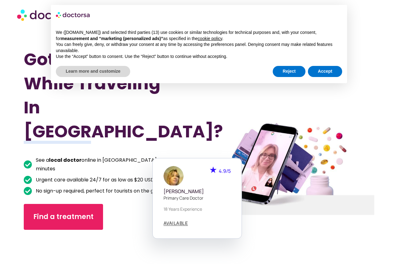
scroll to position [24, 0]
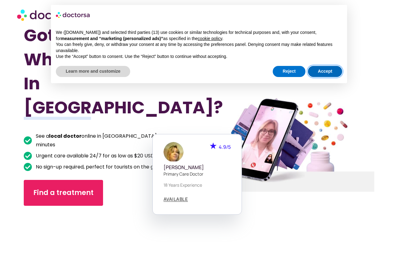
click at [313, 70] on button "Accept" at bounding box center [325, 71] width 34 height 11
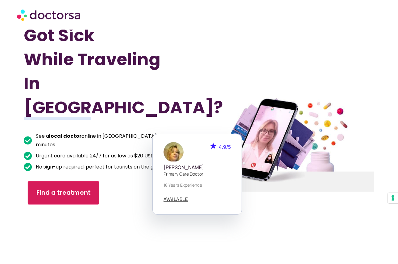
click at [66, 188] on span "Find a treatment" at bounding box center [63, 192] width 54 height 9
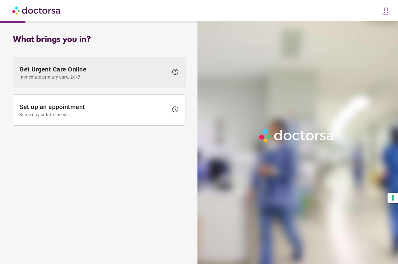
click at [156, 82] on span at bounding box center [99, 72] width 172 height 31
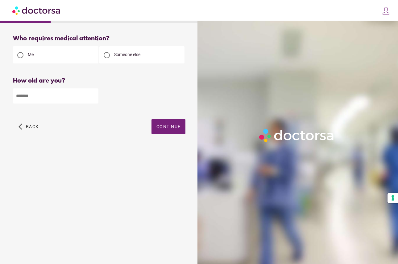
click at [64, 94] on input "number" at bounding box center [55, 96] width 85 height 15
type input "**"
click at [177, 124] on span "button" at bounding box center [168, 126] width 34 height 15
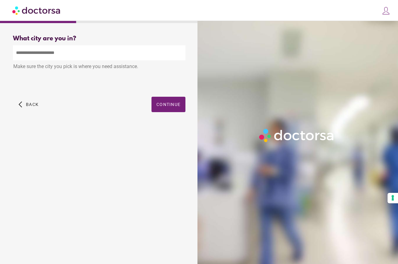
click at [108, 51] on input "text" at bounding box center [99, 52] width 172 height 15
type input "*"
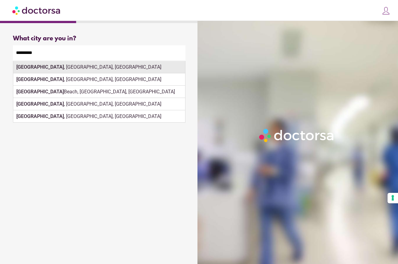
click at [146, 71] on div "[GEOGRAPHIC_DATA] , [GEOGRAPHIC_DATA], [GEOGRAPHIC_DATA]" at bounding box center [99, 67] width 172 height 12
type input "**********"
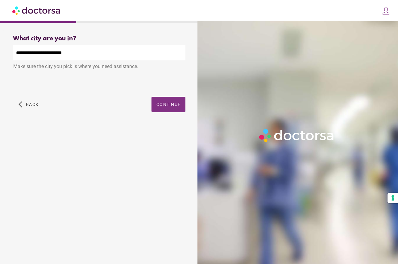
click at [172, 111] on span "button" at bounding box center [168, 104] width 34 height 15
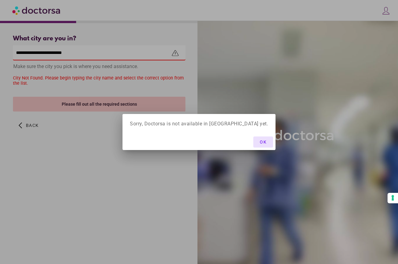
click at [253, 146] on span "button" at bounding box center [263, 142] width 20 height 11
